Goal: Task Accomplishment & Management: Use online tool/utility

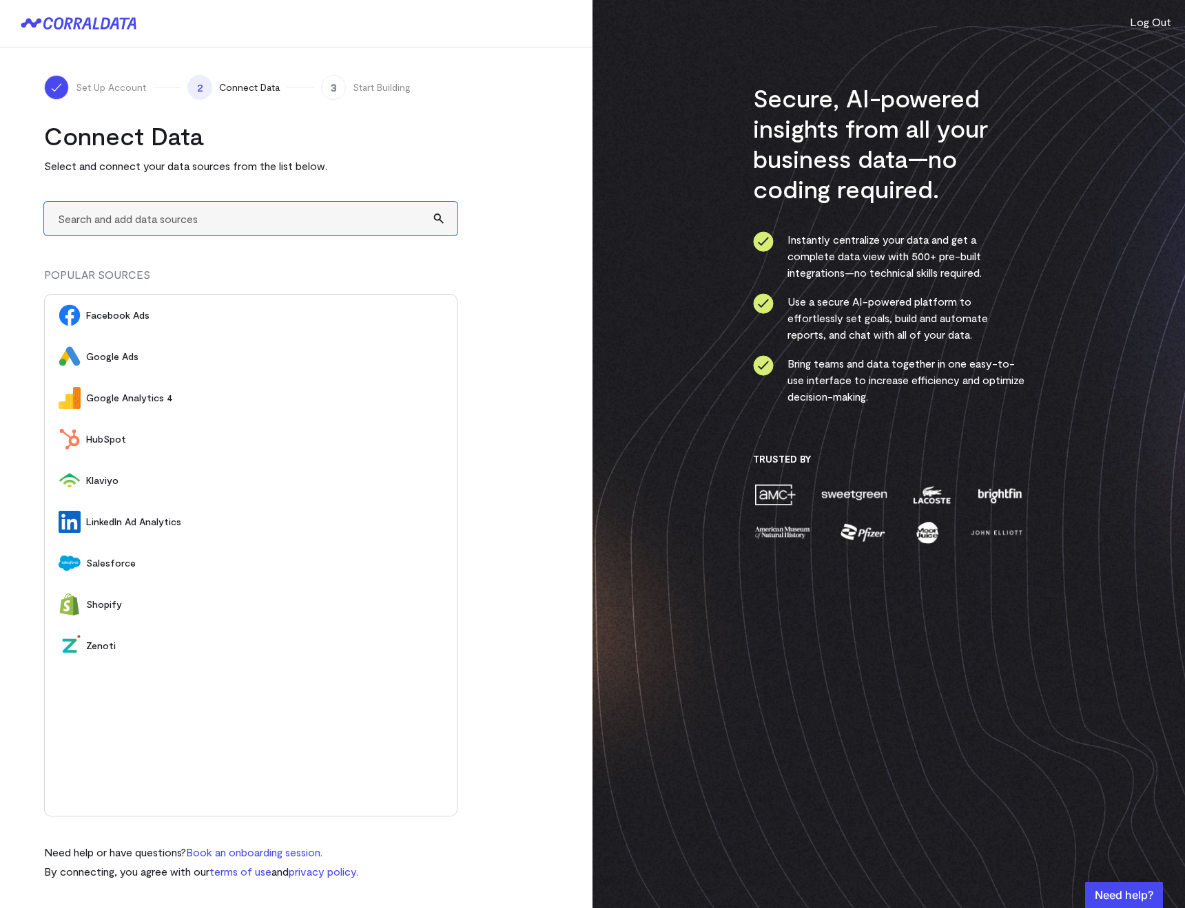
click at [83, 218] on input "text" at bounding box center [250, 219] width 413 height 34
type input "A"
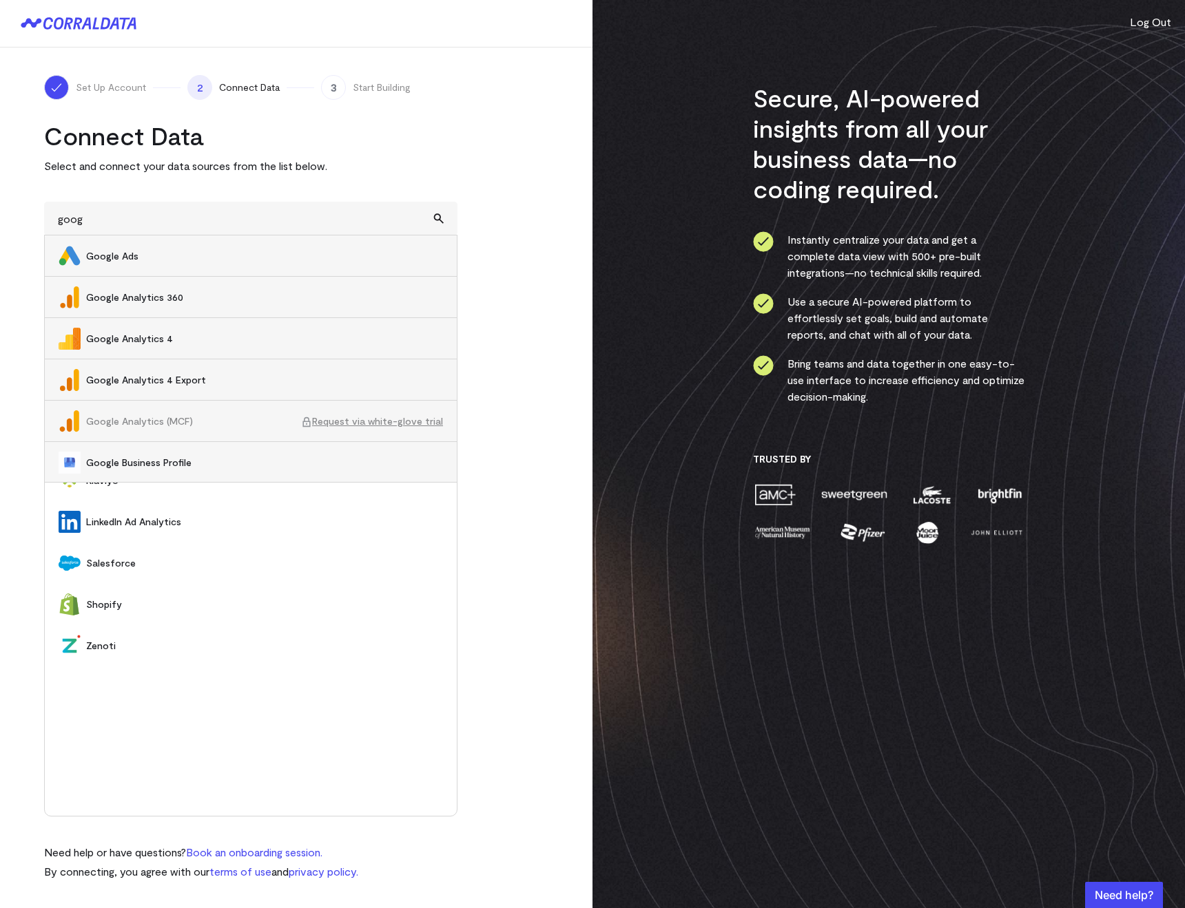
click at [119, 329] on li "Google Analytics 4" at bounding box center [251, 338] width 412 height 41
type input "Google Analytics 4"
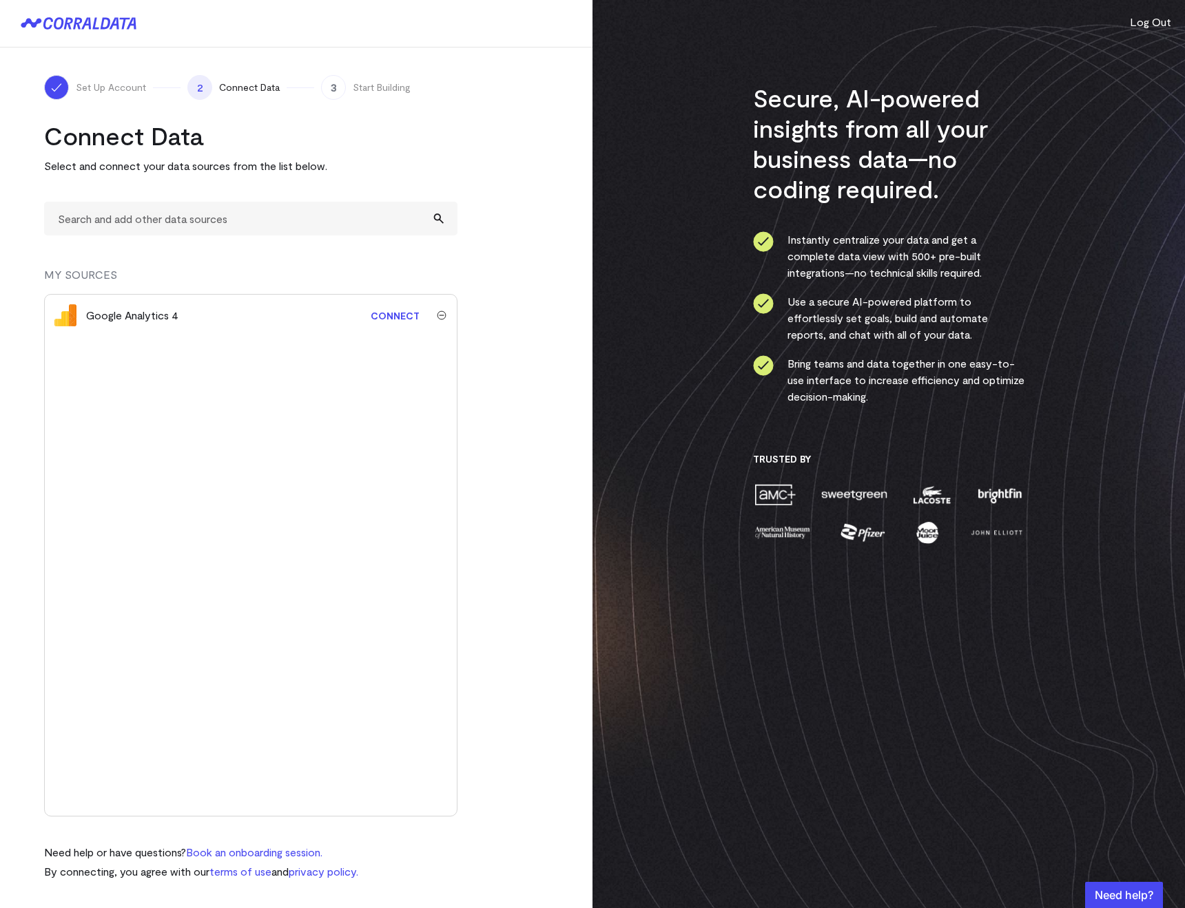
click at [388, 313] on link "Connect" at bounding box center [395, 315] width 63 height 25
